Goal: Information Seeking & Learning: Learn about a topic

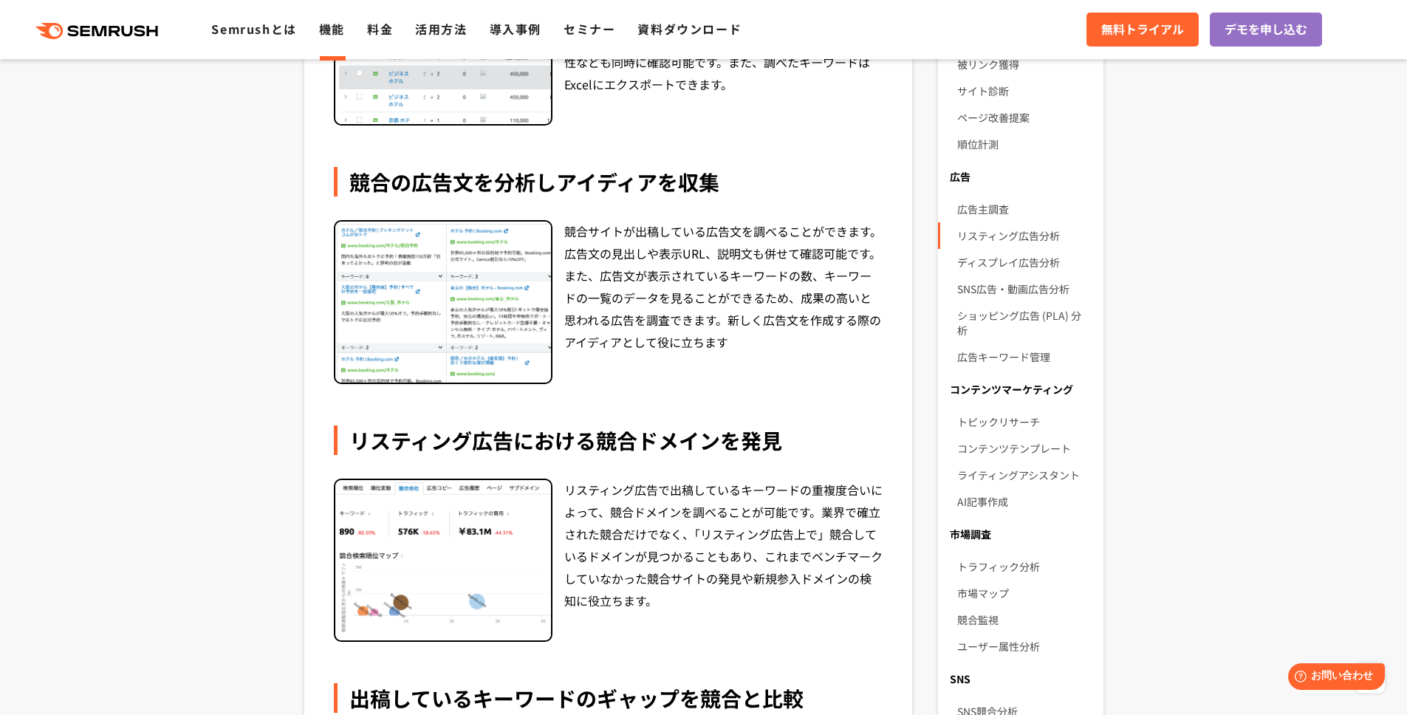
scroll to position [706, 0]
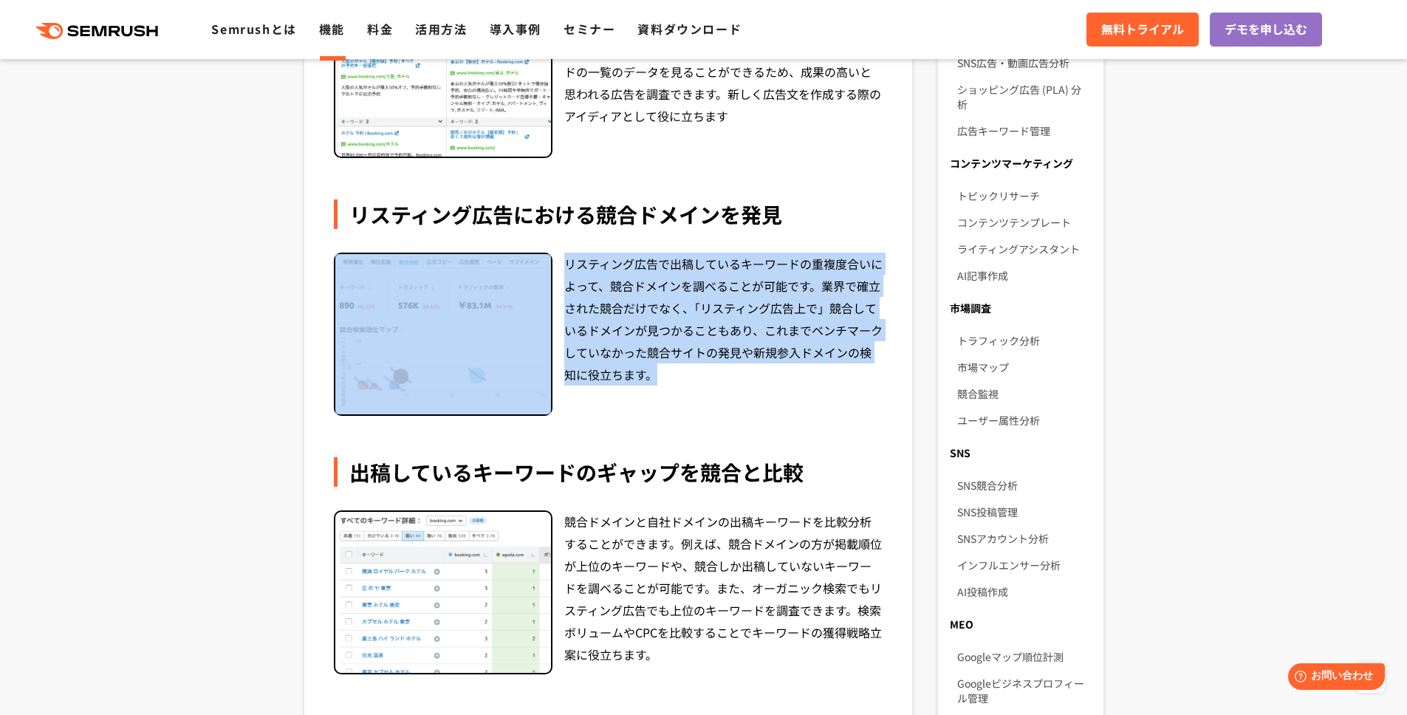
drag, startPoint x: 353, startPoint y: 240, endPoint x: 679, endPoint y: 383, distance: 356.4
click at [679, 383] on div "競合ドメインがGoogle広告で出稿しているキーワードや広告文を調査し、競合のリスティング広告戦略を明らかにします。キーワードについては推定ボリュームや推定ト…" at bounding box center [608, 258] width 608 height 1492
click at [679, 383] on div "リスティング広告で出稿しているキーワードの重複度合いによって、競合ドメインを調べることが可能です。業界で確立された競合だけでなく、「リスティング広告上で」競合…" at bounding box center [723, 335] width 319 height 164
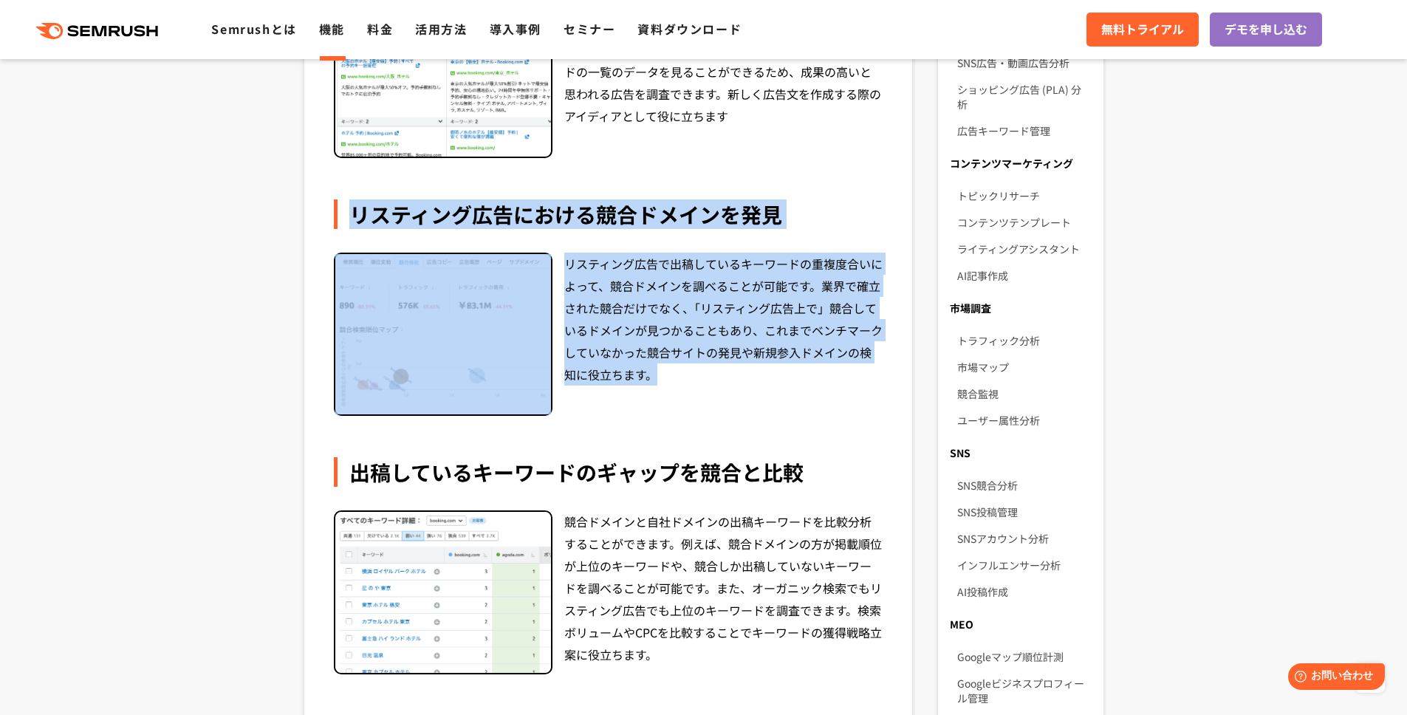
drag, startPoint x: 691, startPoint y: 380, endPoint x: 713, endPoint y: 306, distance: 77.8
click at [637, 176] on div "競合ドメインがGoogle広告で出稿しているキーワードや広告文を調査し、競合のリスティング広告戦略を明らかにします。キーワードについては推定ボリュームや推定ト…" at bounding box center [608, 145] width 549 height 1185
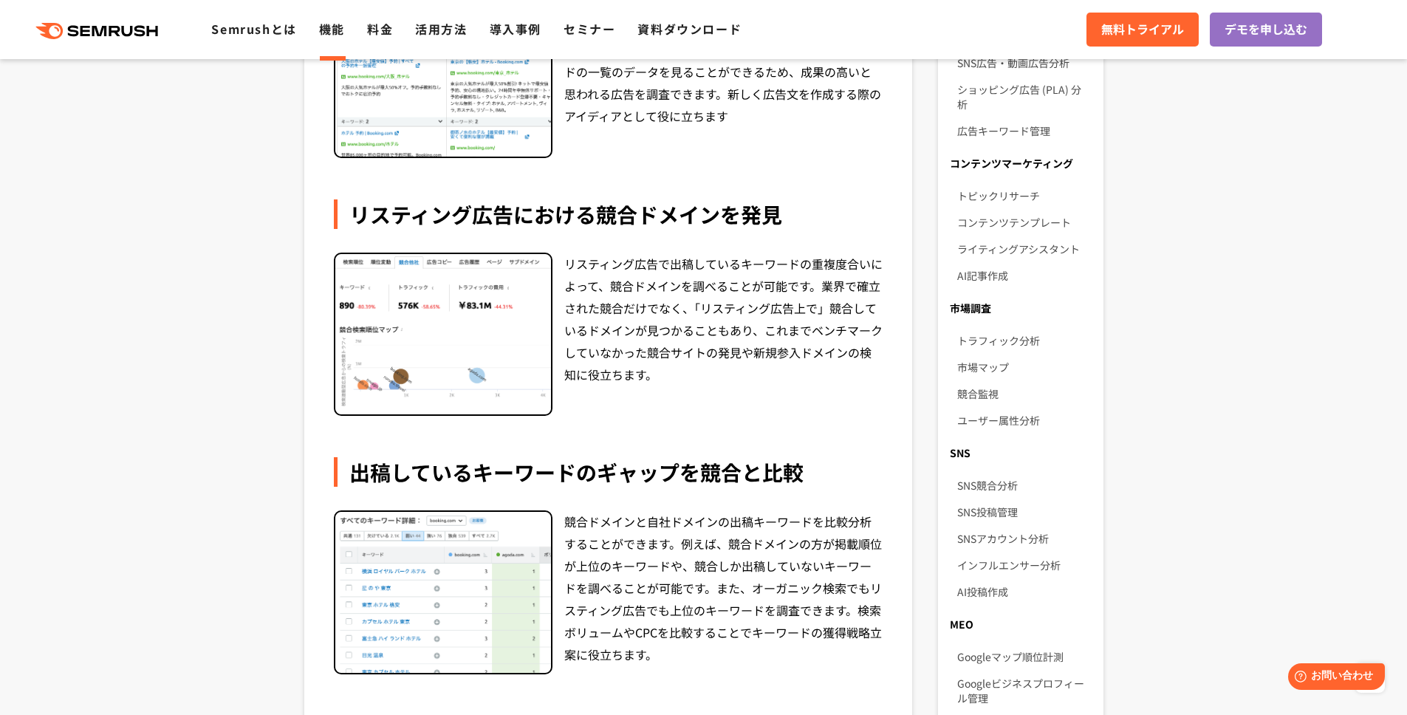
click at [721, 318] on div "リスティング広告で出稿しているキーワードの重複度合いによって、競合ドメインを調べることが可能です。業界で確立された競合だけでなく、「リスティング広告上で」競合…" at bounding box center [723, 335] width 319 height 164
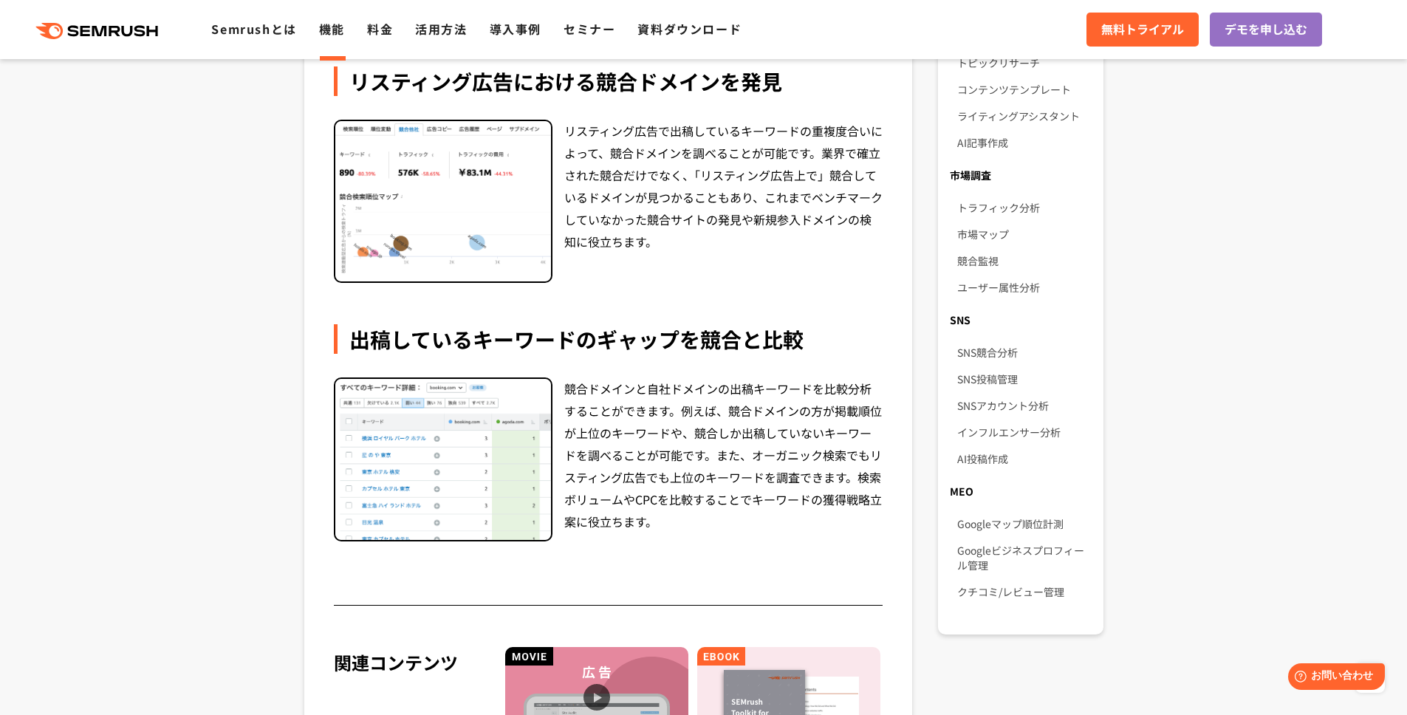
scroll to position [846, 0]
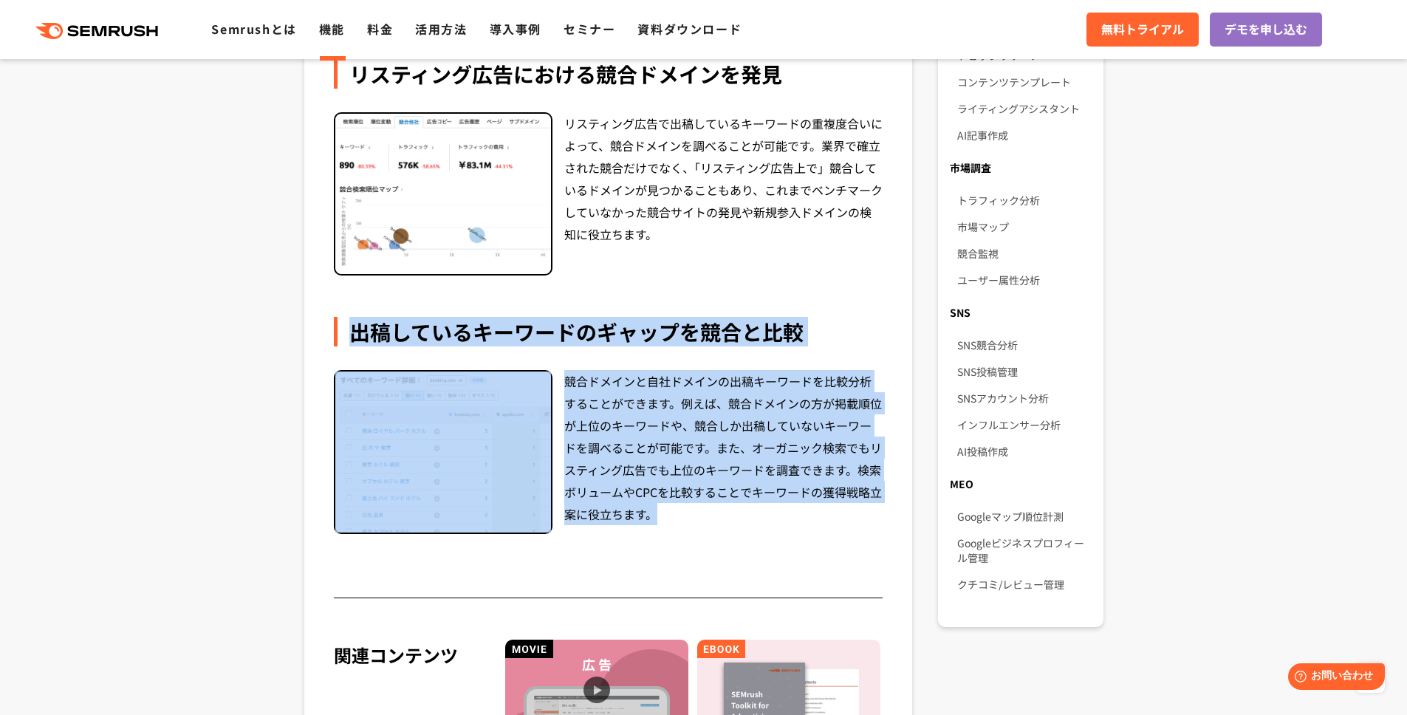
drag, startPoint x: 653, startPoint y: 274, endPoint x: 708, endPoint y: 518, distance: 249.7
click at [708, 518] on div "競合ドメインがGoogle広告で出稿しているキーワードや広告文を調査し、競合のリスティング広告戦略を明らかにします。キーワードについては推定ボリュームや推定ト…" at bounding box center [608, 5] width 549 height 1185
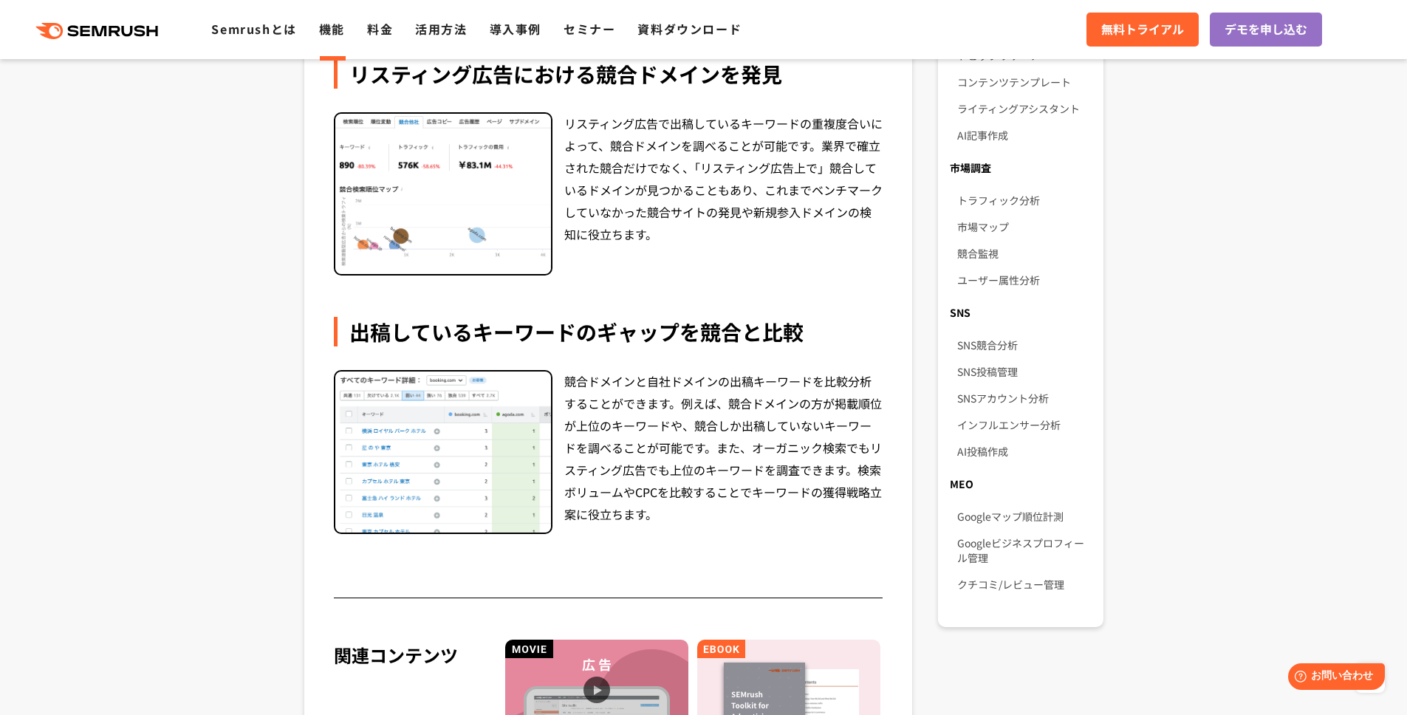
click at [708, 519] on div "競合ドメインと自社ドメインの出稿キーワードを比較分析することができます。例えば、競合ドメインの方が掲載順位が上位のキーワードや、競合しか出稿していないキーワー…" at bounding box center [723, 452] width 319 height 164
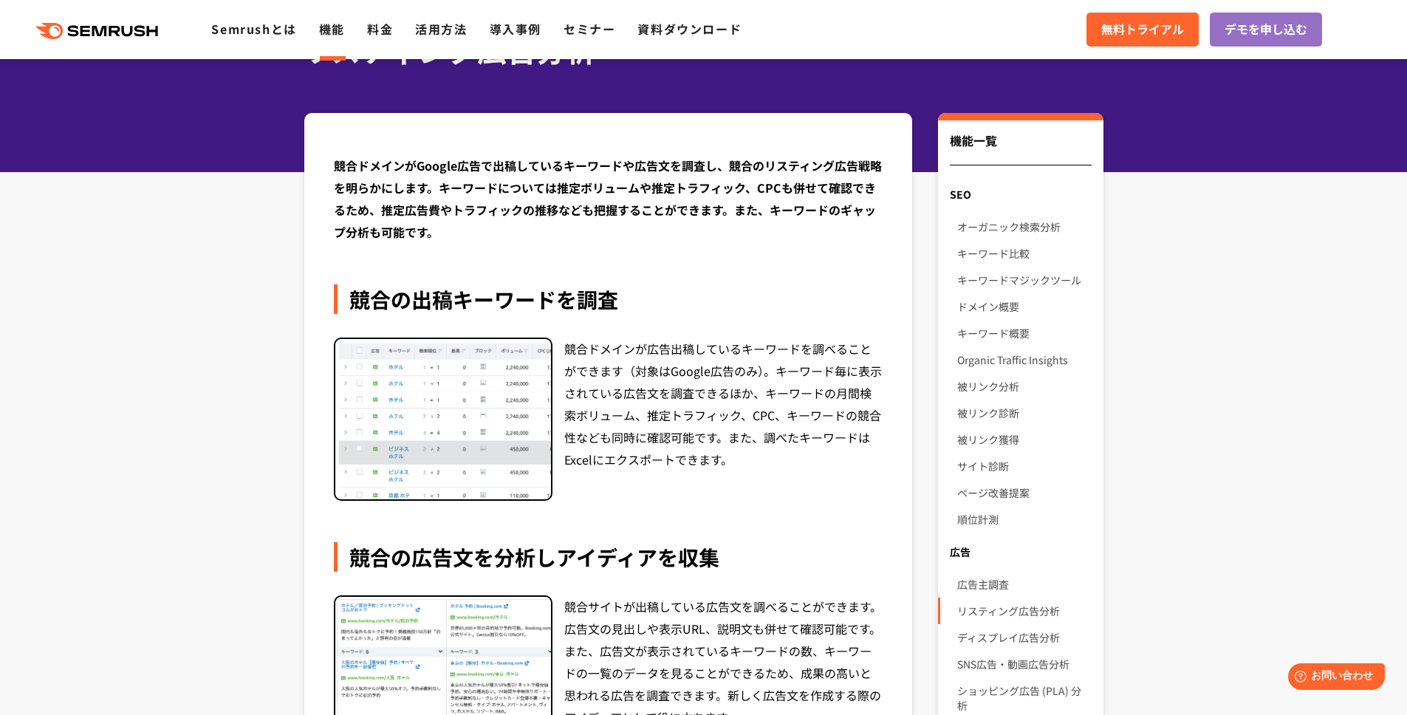
scroll to position [113, 0]
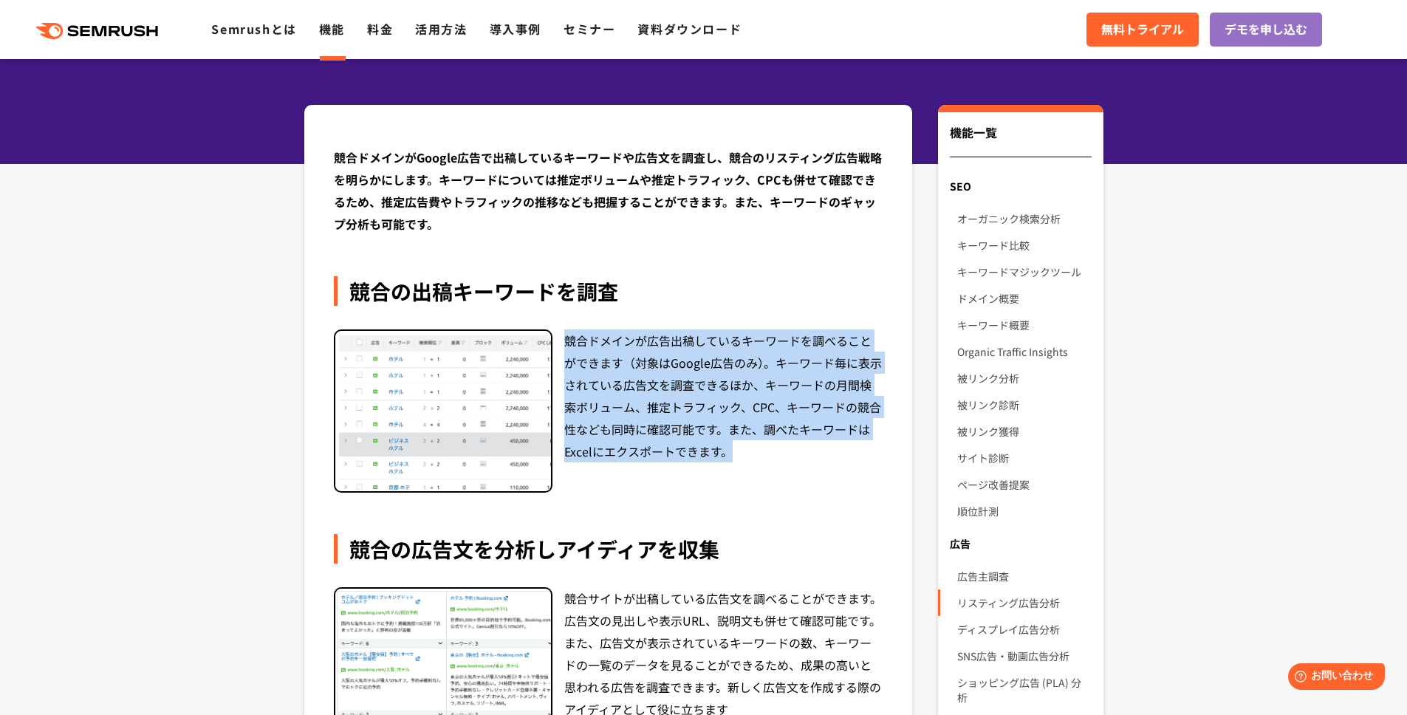
drag, startPoint x: 561, startPoint y: 341, endPoint x: 767, endPoint y: 447, distance: 231.5
click at [768, 448] on div "競合ドメインが広告出稿しているキーワードを調べることができます（対象はGoogle広告のみ）。キーワード毎に表示されている広告文を調査できるほか、キーワードの…" at bounding box center [608, 411] width 549 height 164
click at [767, 446] on div "競合ドメインが広告出稿しているキーワードを調べることができます（対象はGoogle広告のみ）。キーワード毎に表示されている広告文を調査できるほか、キーワードの…" at bounding box center [723, 411] width 319 height 164
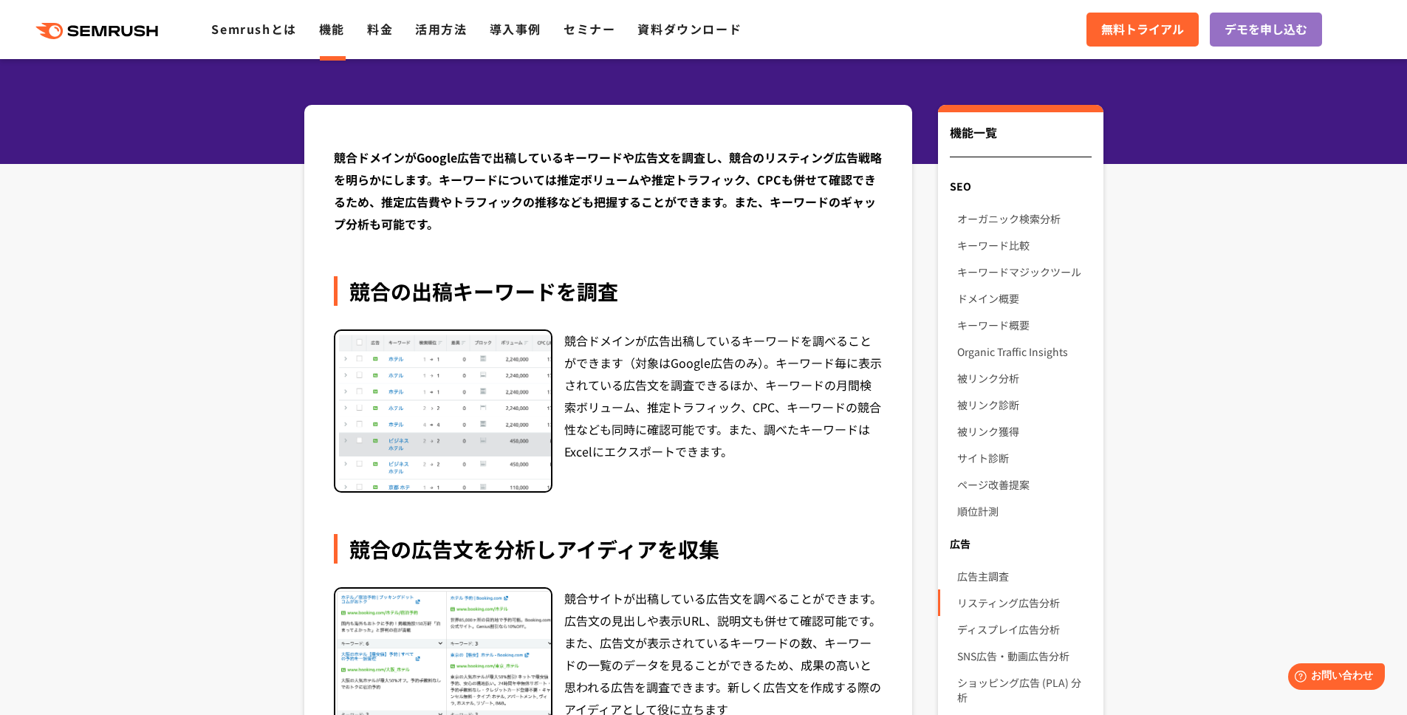
drag, startPoint x: 784, startPoint y: 452, endPoint x: 735, endPoint y: 481, distance: 57.0
click at [735, 481] on div "競合ドメインが広告出稿しているキーワードを調べることができます（対象はGoogle広告のみ）。キーワード毎に表示されている広告文を調査できるほか、キーワードの…" at bounding box center [723, 411] width 319 height 164
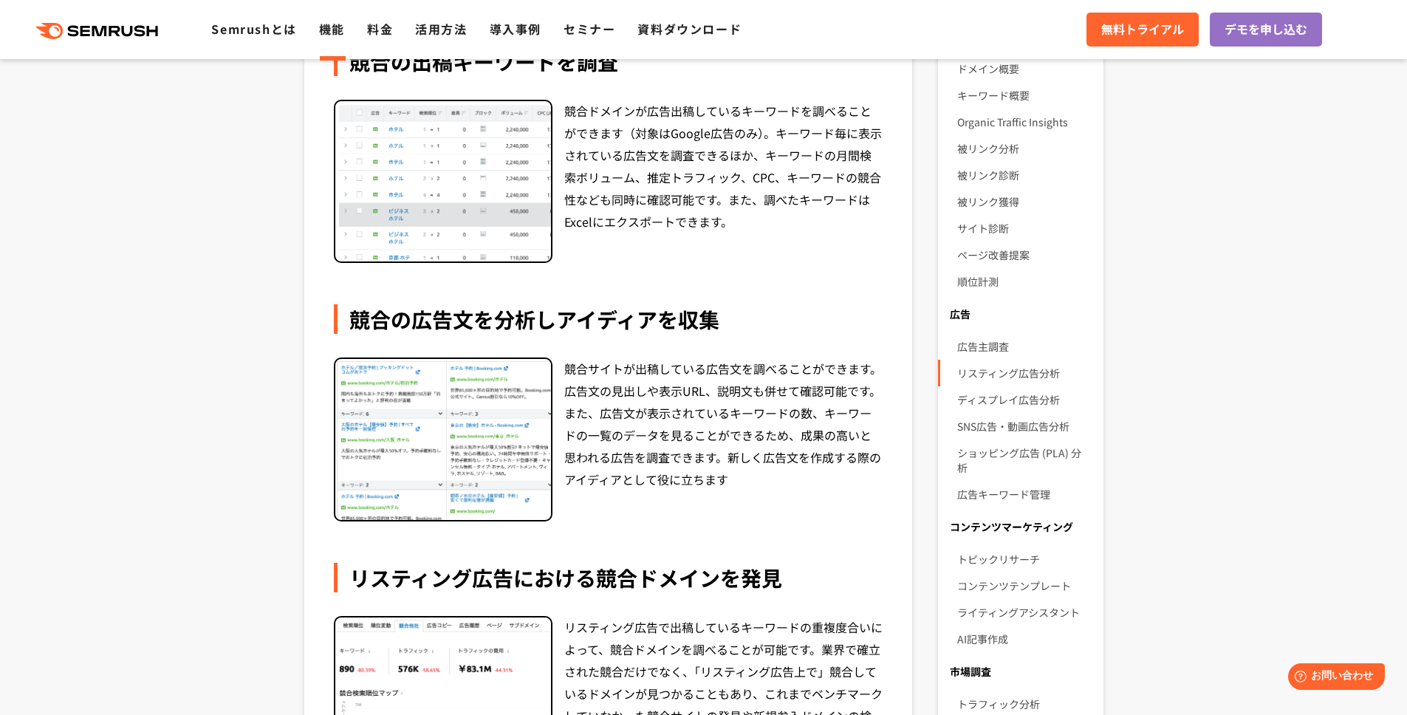
scroll to position [343, 0]
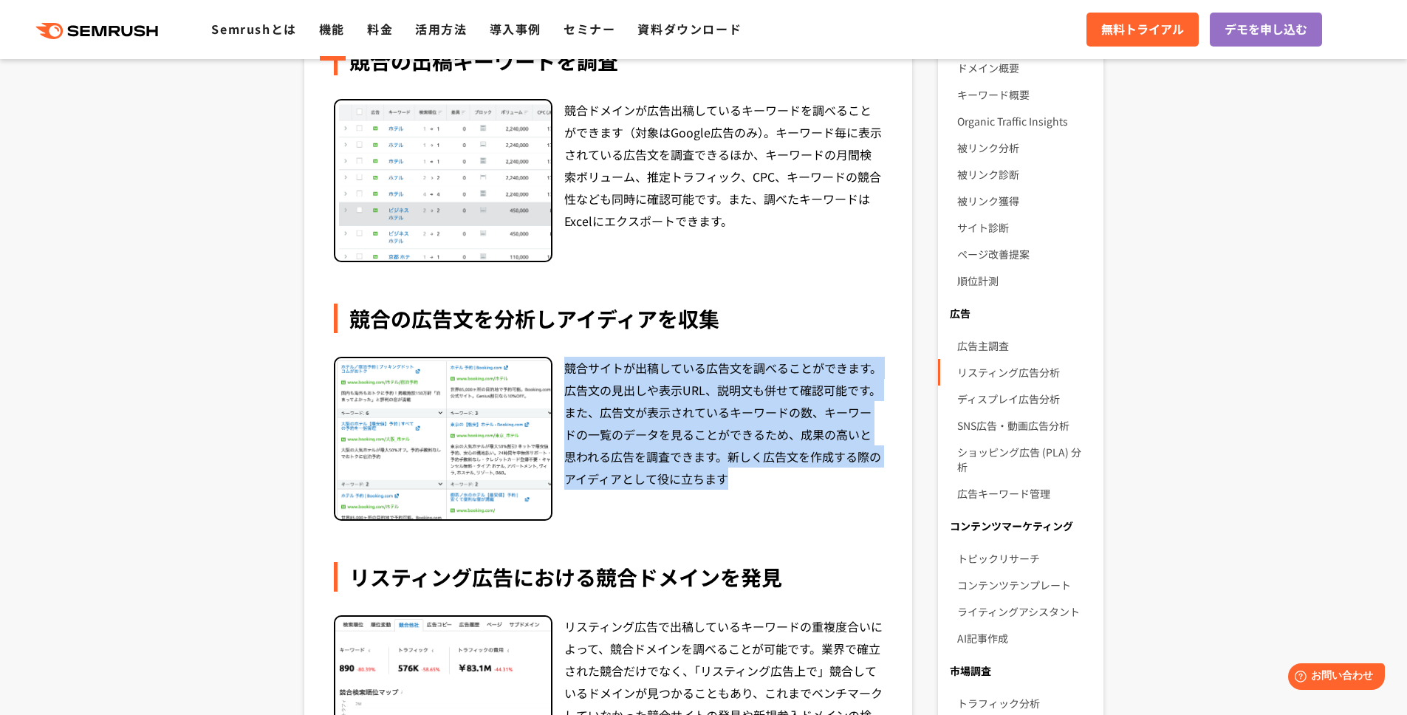
drag, startPoint x: 565, startPoint y: 364, endPoint x: 727, endPoint y: 474, distance: 195.6
click at [727, 474] on div "競合サイトが出稿している広告文を調べることができます。広告文の見出しや表示URL、説明文も併せて確認可能です。また、広告文が表示されているキーワードの数、キー…" at bounding box center [723, 439] width 319 height 164
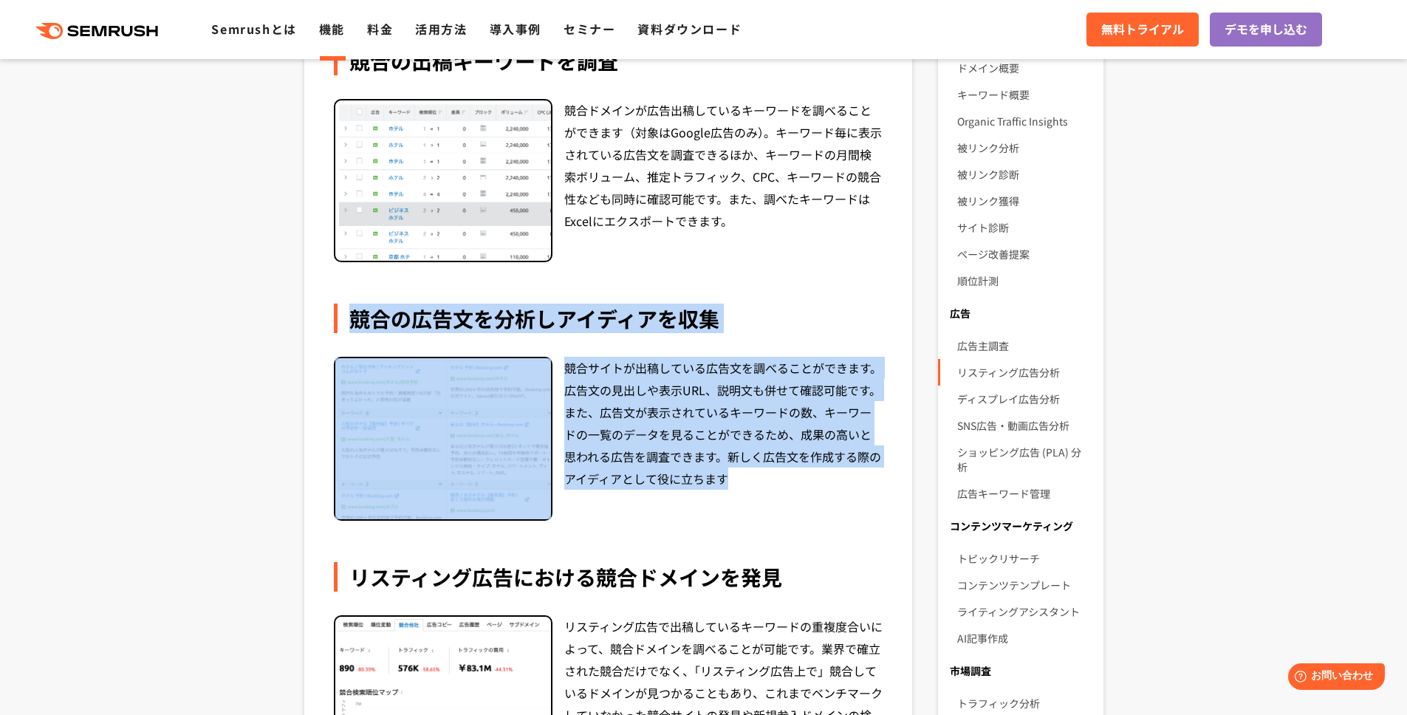
drag, startPoint x: 738, startPoint y: 478, endPoint x: 776, endPoint y: 340, distance: 142.4
click at [723, 307] on div "競合の広告文を分析しアイディアを収集 競合サイトが出稿している広告文を調べることができます。広告文の見出しや表示URL、説明文も併せて確認可能です。また、広告…" at bounding box center [608, 411] width 549 height 217
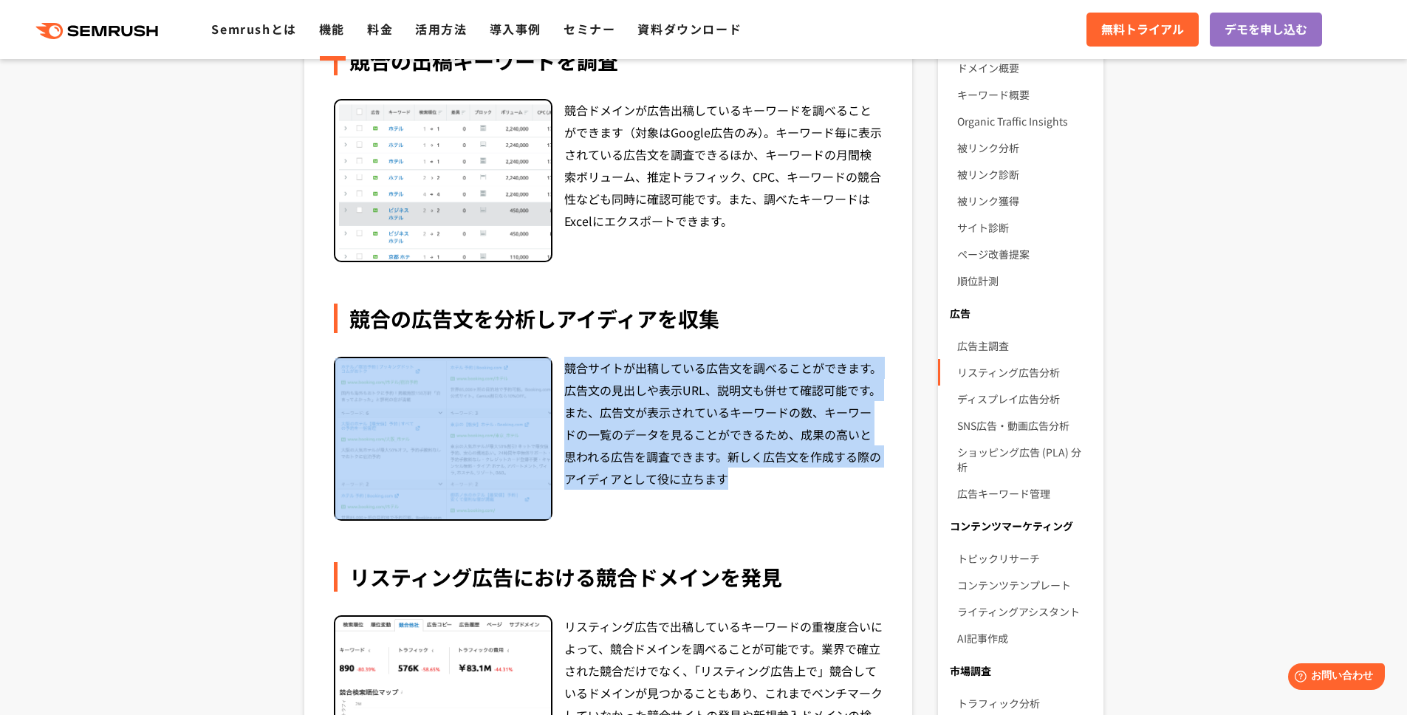
click at [780, 345] on div "競合の広告文を分析しアイディアを収集 競合サイトが出稿している広告文を調べることができます。広告文の見出しや表示URL、説明文も併せて確認可能です。また、広告…" at bounding box center [608, 411] width 549 height 217
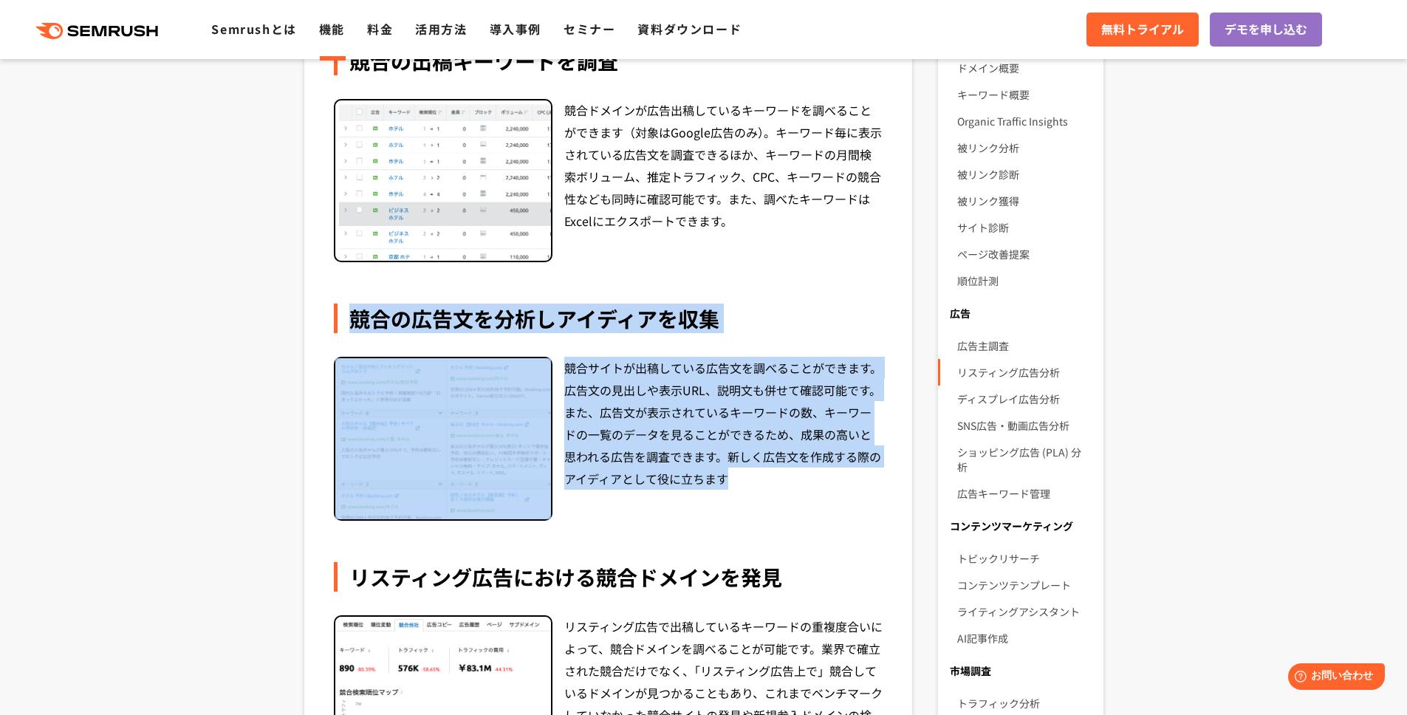
drag, startPoint x: 740, startPoint y: 270, endPoint x: 807, endPoint y: 478, distance: 218.8
click at [807, 478] on div "競合ドメインがGoogle広告で出稿しているキーワードや広告文を調査し、競合のリスティング広告戦略を明らかにします。キーワードについては推定ボリュームや推定ト…" at bounding box center [608, 508] width 549 height 1185
click at [807, 478] on div "競合サイトが出稿している広告文を調べることができます。広告文の見出しや表示URL、説明文も併せて確認可能です。また、広告文が表示されているキーワードの数、キー…" at bounding box center [723, 439] width 319 height 164
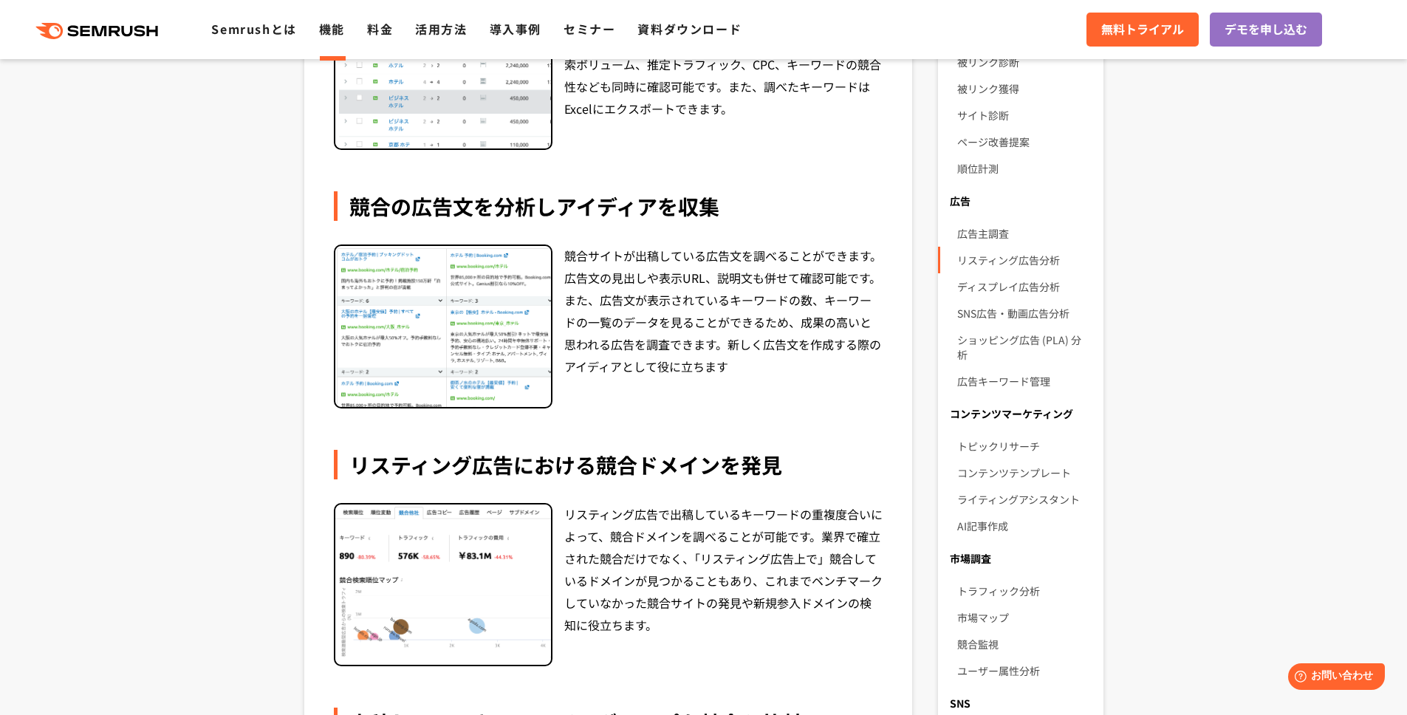
scroll to position [577, 0]
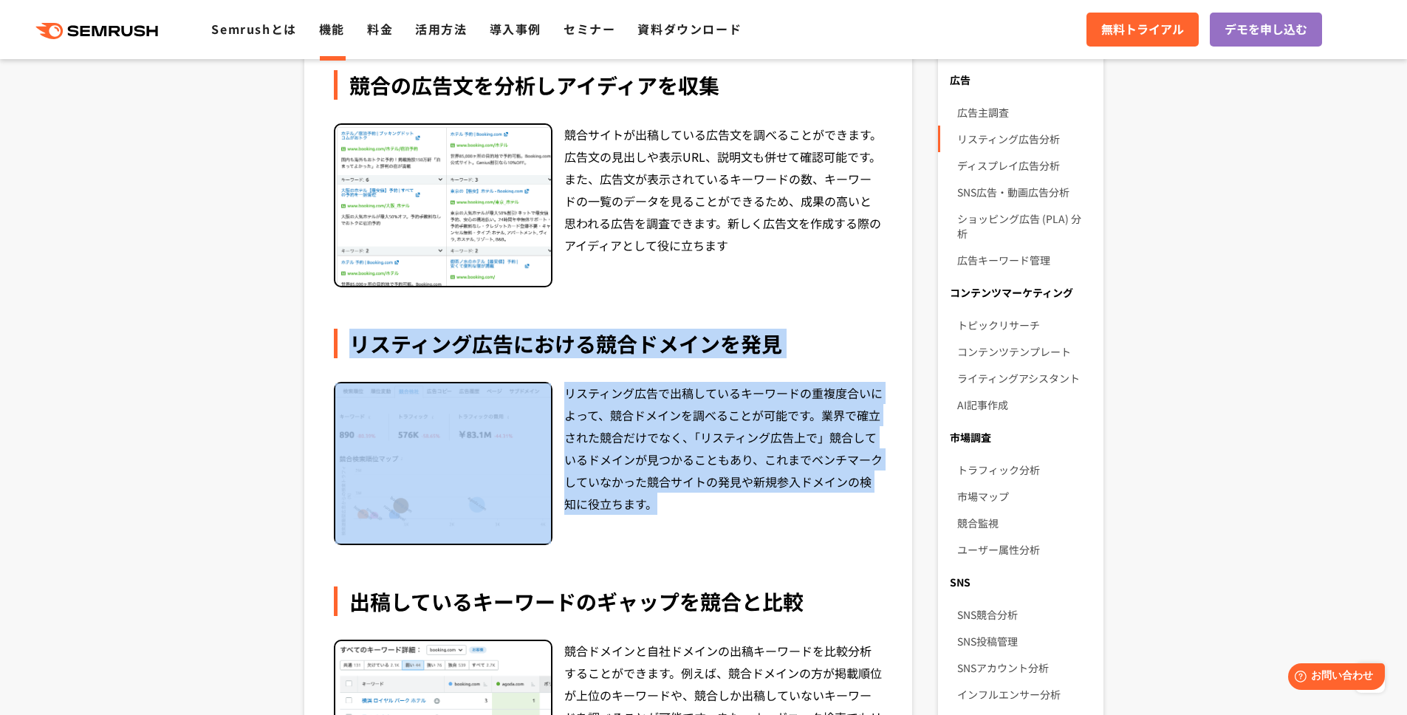
drag, startPoint x: 366, startPoint y: 346, endPoint x: 690, endPoint y: 498, distance: 357.7
click at [690, 498] on div "リスティング広告における競合ドメインを発見 リスティング広告で出稿しているキーワードの重複度合いによって、競合ドメインを調べることが可能です。業界で確立された…" at bounding box center [608, 437] width 549 height 217
click at [690, 498] on div "リスティング広告で出稿しているキーワードの重複度合いによって、競合ドメインを調べることが可能です。業界で確立された競合だけでなく、「リスティング広告上で」競合…" at bounding box center [723, 464] width 319 height 164
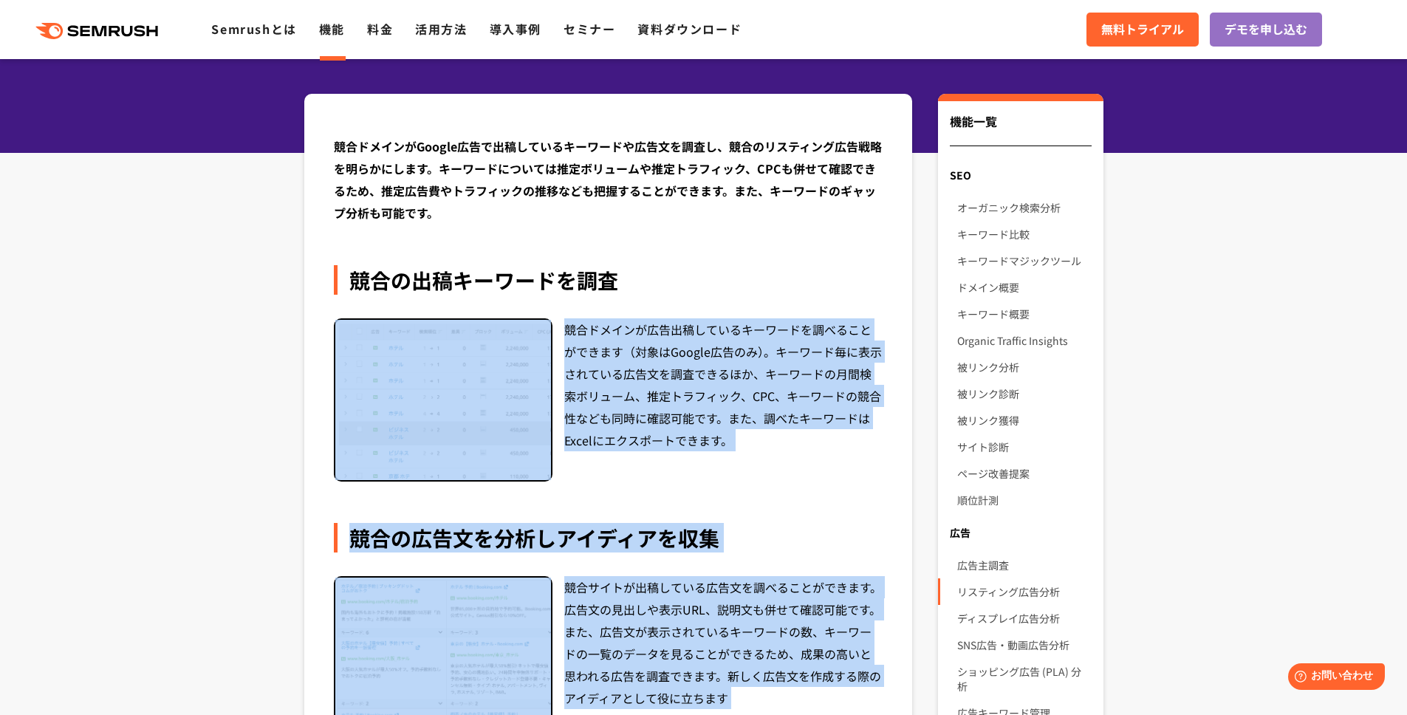
scroll to position [103, 0]
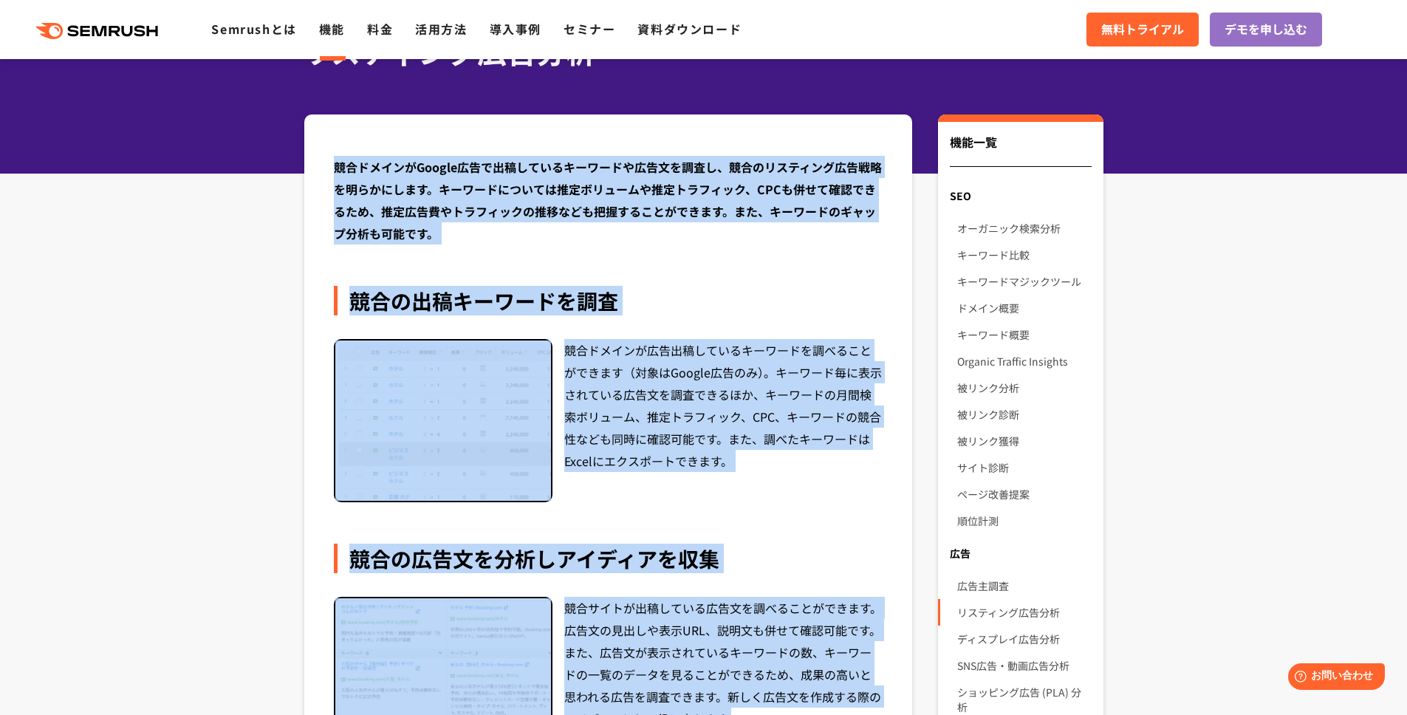
drag, startPoint x: 702, startPoint y: 501, endPoint x: 361, endPoint y: 188, distance: 463.0
click at [560, 219] on div "競合ドメインがGoogle広告で出稿しているキーワードや広告文を調査し、競合のリスティング広告戦略を明らかにします。キーワードについては推定ボリュームや推定ト…" at bounding box center [608, 200] width 549 height 89
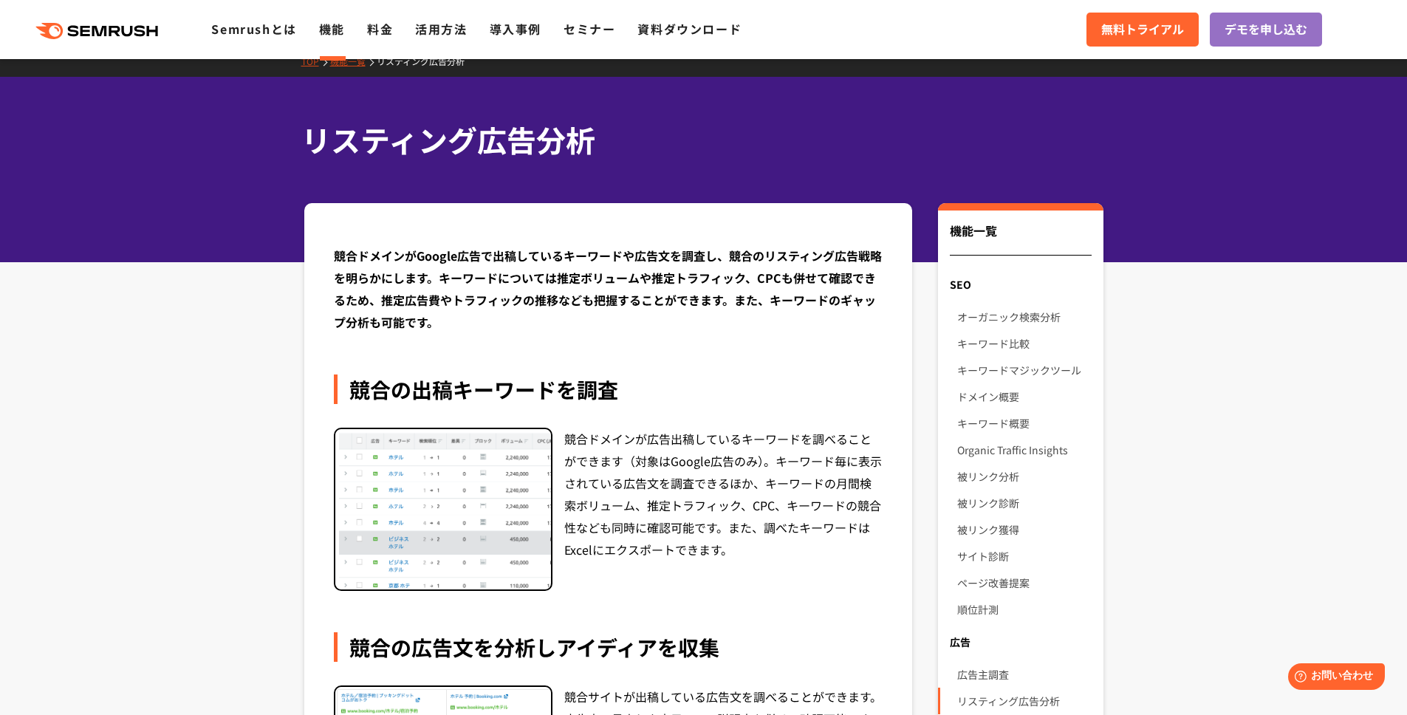
scroll to position [0, 0]
